Goal: Check status: Check status

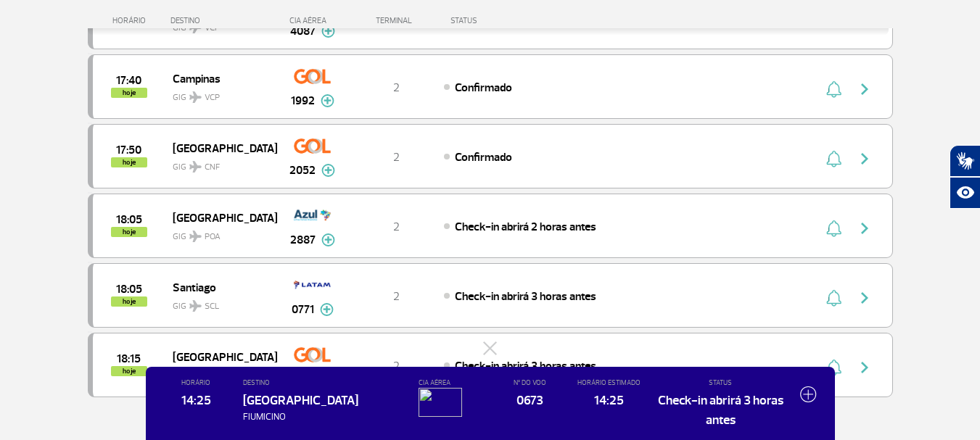
scroll to position [1378, 0]
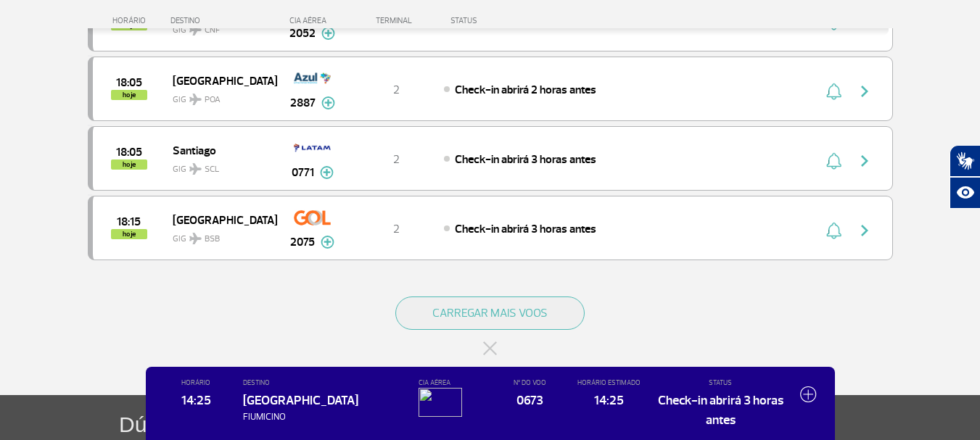
click at [375, 391] on div "Roma FIUMICINO" at bounding box center [324, 407] width 162 height 33
click at [344, 405] on div "Roma FIUMICINO" at bounding box center [324, 407] width 162 height 33
click at [252, 407] on span "[GEOGRAPHIC_DATA]" at bounding box center [300, 400] width 115 height 16
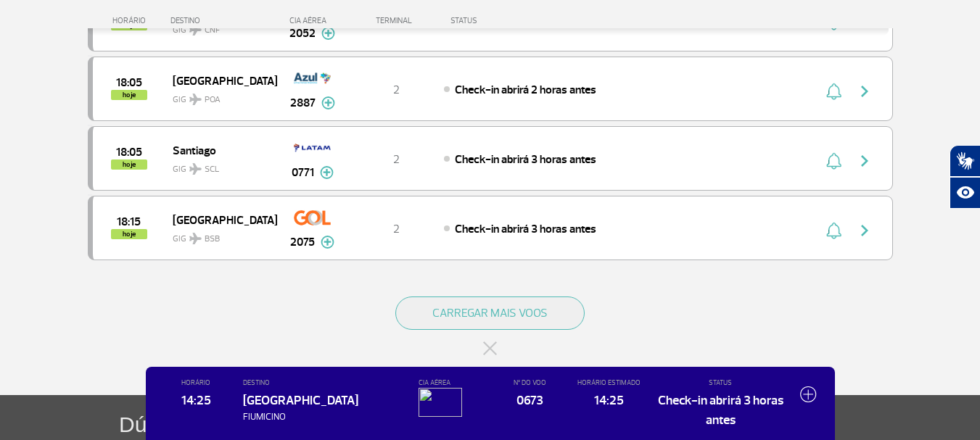
click at [684, 411] on span "Check-in abrirá 3 horas antes" at bounding box center [719, 410] width 129 height 38
click at [802, 395] on img at bounding box center [808, 394] width 17 height 17
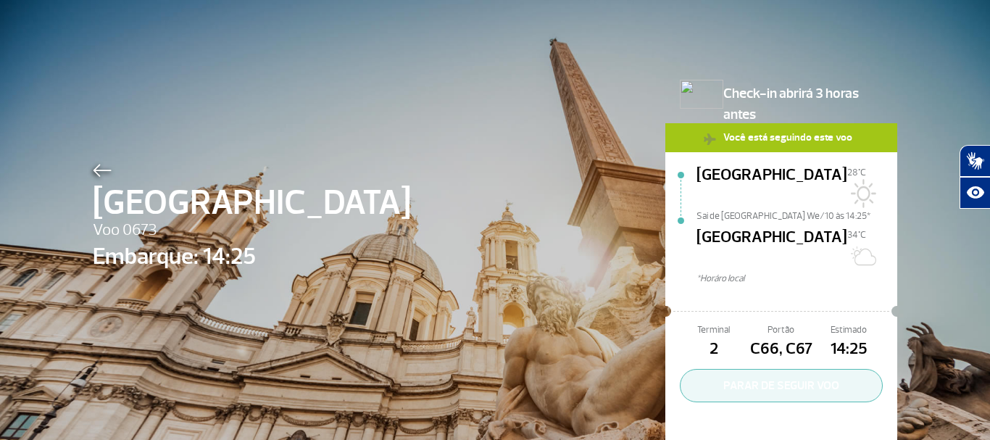
click at [774, 369] on button "PARAR DE SEGUIR VOO" at bounding box center [781, 385] width 203 height 33
